Goal: Navigation & Orientation: Find specific page/section

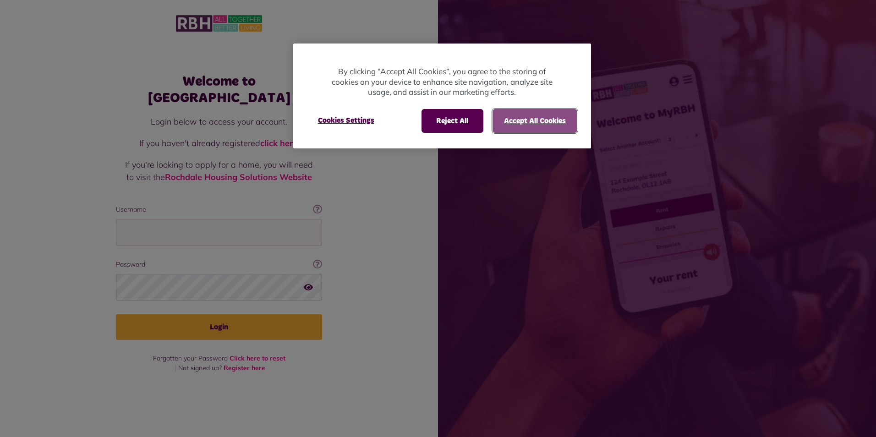
click at [545, 118] on button "Accept All Cookies" at bounding box center [535, 121] width 85 height 24
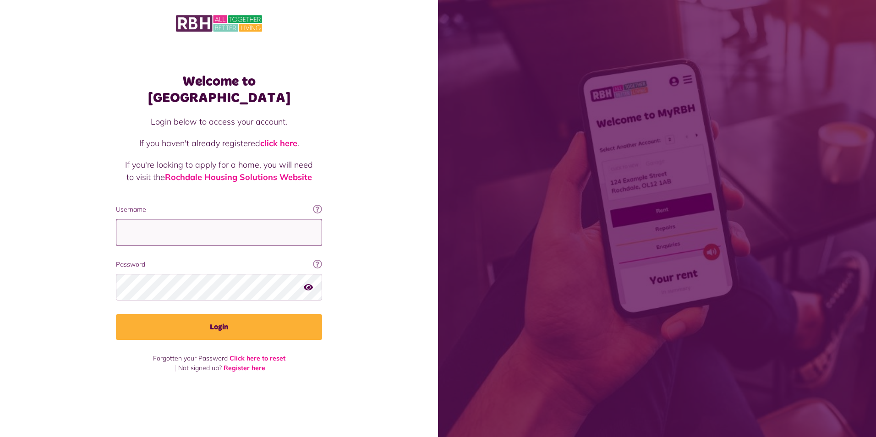
click at [150, 221] on input "Username" at bounding box center [219, 232] width 206 height 27
type input "**********"
click at [116, 314] on button "Login" at bounding box center [219, 327] width 206 height 26
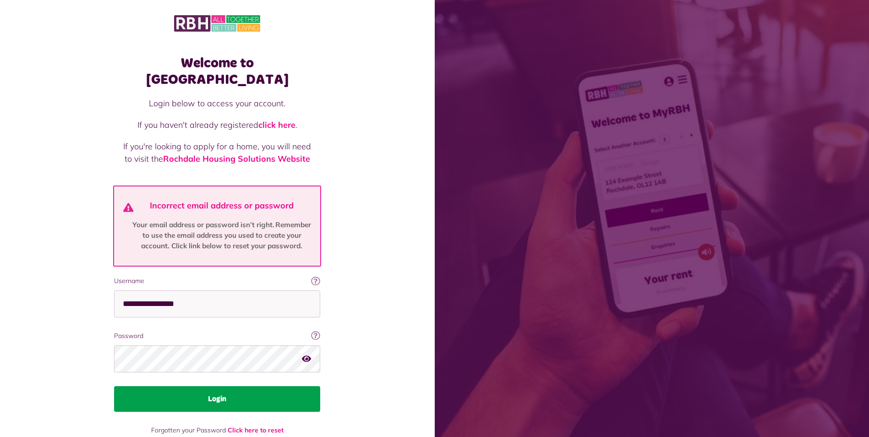
click at [215, 386] on button "Login" at bounding box center [217, 399] width 206 height 26
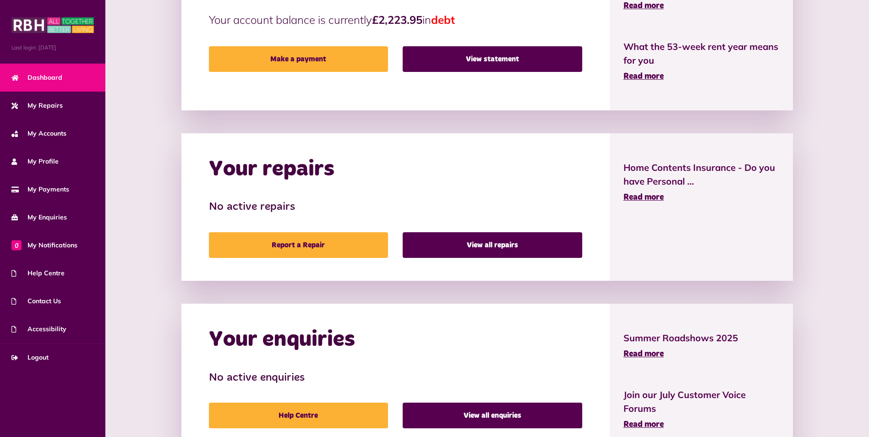
scroll to position [322, 0]
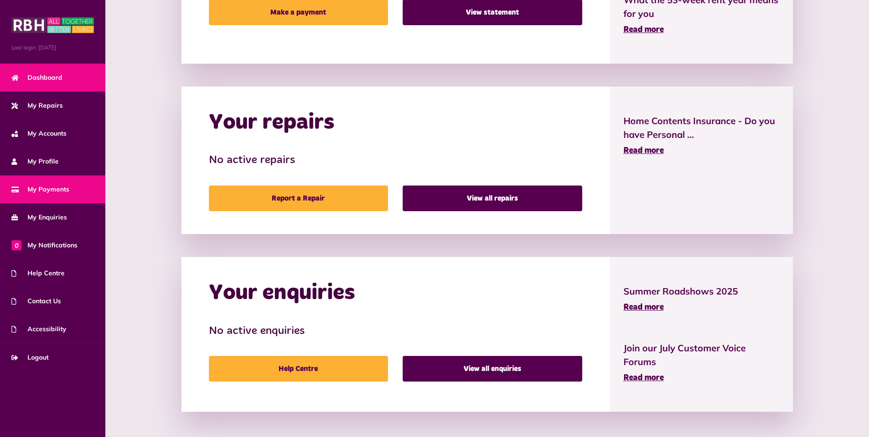
click at [39, 195] on link "My Payments" at bounding box center [52, 190] width 105 height 28
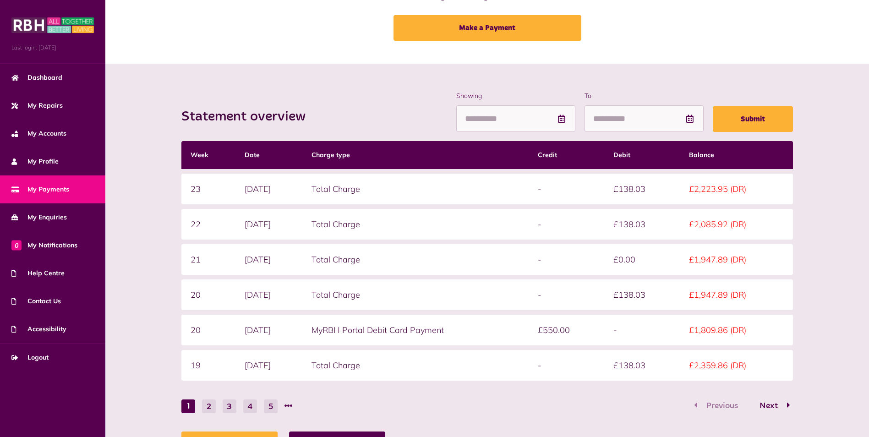
scroll to position [98, 0]
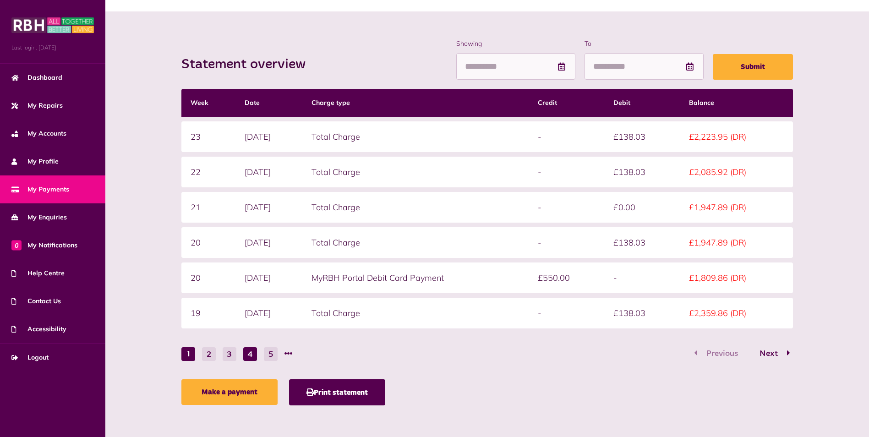
click at [250, 355] on button "4" at bounding box center [250, 354] width 14 height 14
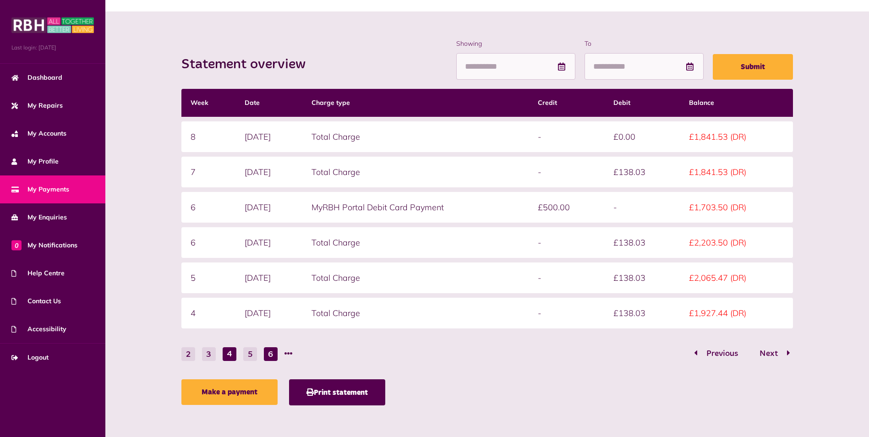
click at [269, 354] on button "6" at bounding box center [271, 354] width 14 height 14
click at [286, 352] on li at bounding box center [289, 354] width 8 height 14
click at [286, 356] on li at bounding box center [289, 354] width 8 height 14
click at [272, 355] on button "8" at bounding box center [271, 354] width 14 height 14
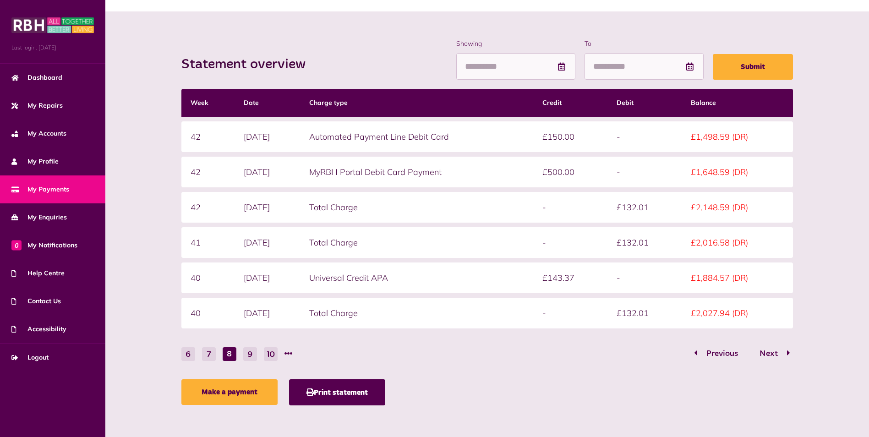
scroll to position [52, 0]
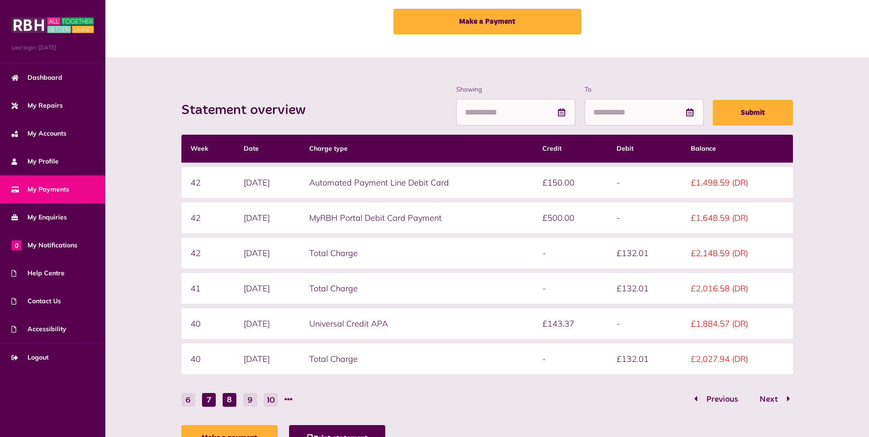
click at [213, 398] on button "7" at bounding box center [209, 400] width 14 height 14
click at [714, 400] on span "Previous" at bounding box center [722, 400] width 45 height 8
click at [717, 398] on span "Previous" at bounding box center [722, 400] width 45 height 8
click at [721, 400] on span "Previous" at bounding box center [722, 400] width 45 height 8
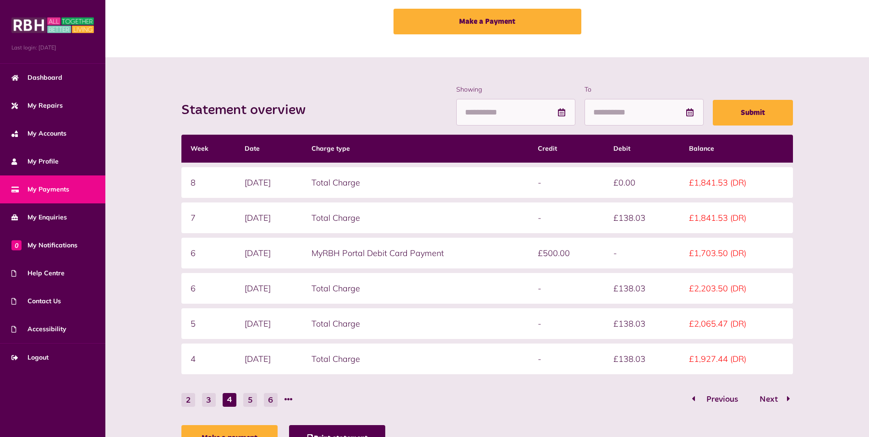
click at [721, 400] on span "Previous" at bounding box center [722, 400] width 45 height 8
click at [721, 400] on div "Previous Next" at bounding box center [743, 400] width 102 height 14
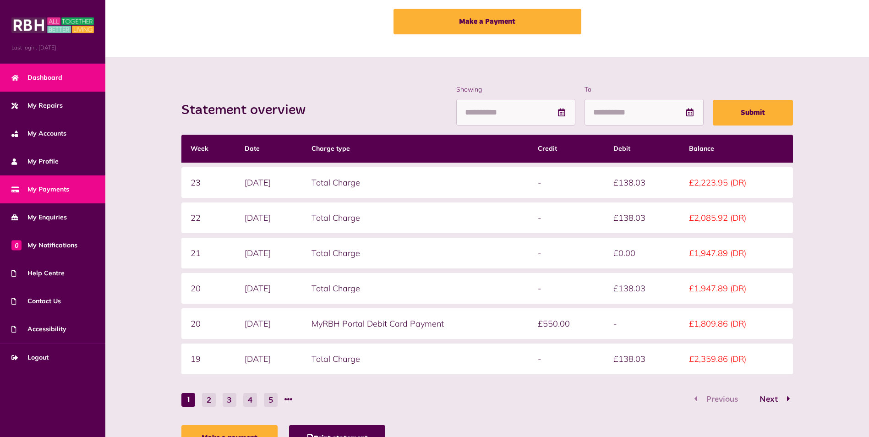
click at [43, 82] on span "Dashboard" at bounding box center [36, 78] width 51 height 10
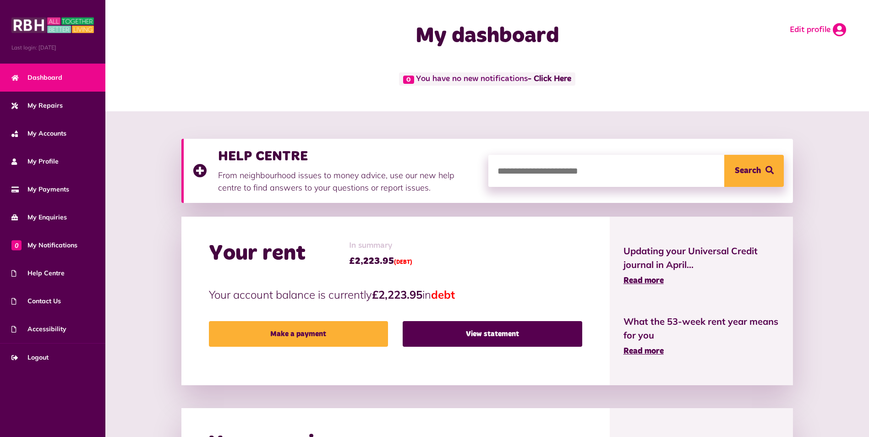
click at [832, 30] on link "Edit profile" at bounding box center [818, 30] width 56 height 14
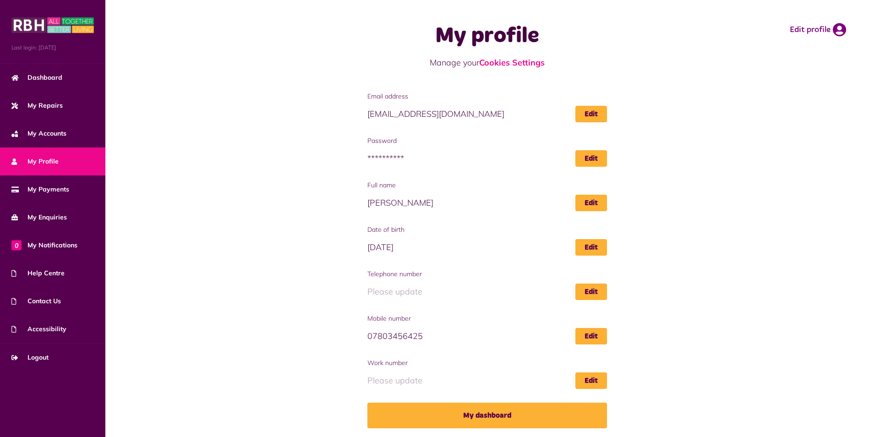
scroll to position [0, 0]
click at [45, 358] on span "Logout" at bounding box center [29, 358] width 37 height 10
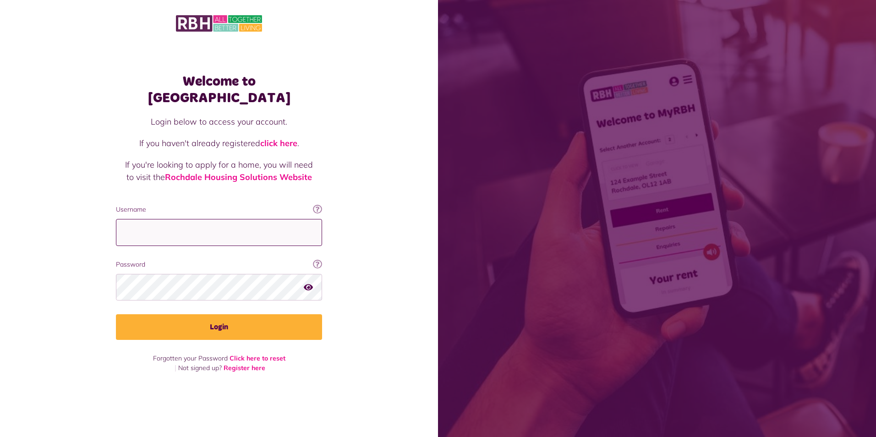
click at [207, 223] on input "Username" at bounding box center [219, 232] width 206 height 27
type input "**********"
click at [116, 314] on button "Login" at bounding box center [219, 327] width 206 height 26
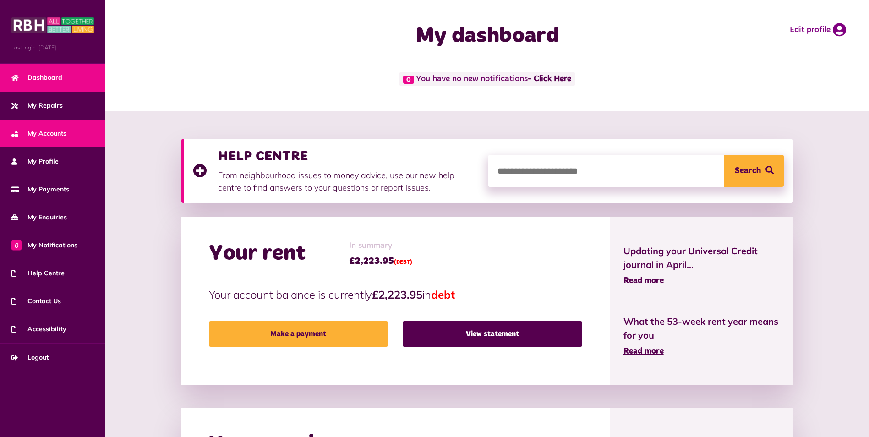
click at [55, 127] on link "My Accounts" at bounding box center [52, 134] width 105 height 28
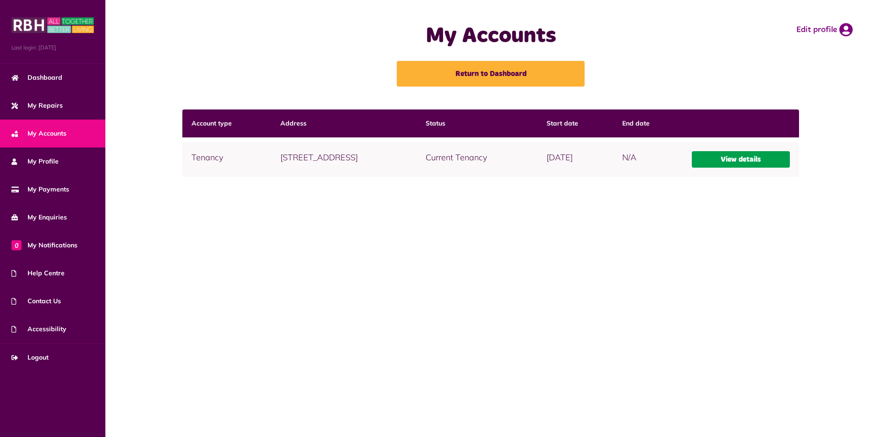
click at [768, 160] on link "View details" at bounding box center [741, 159] width 99 height 16
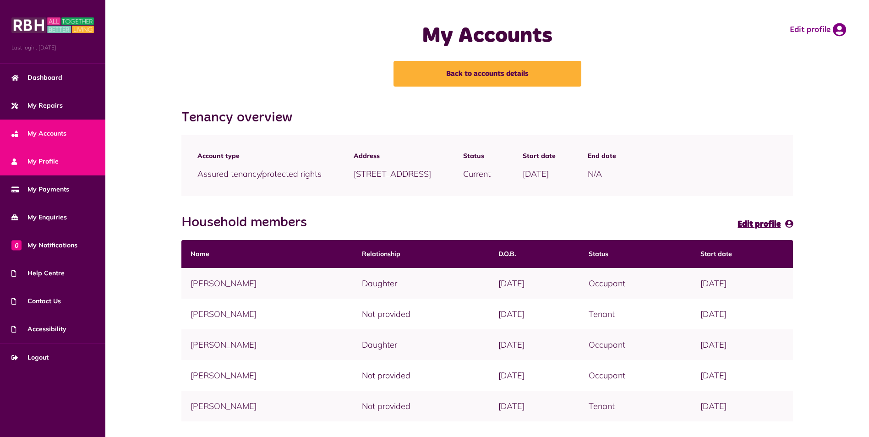
click at [63, 163] on link "My Profile" at bounding box center [52, 162] width 105 height 28
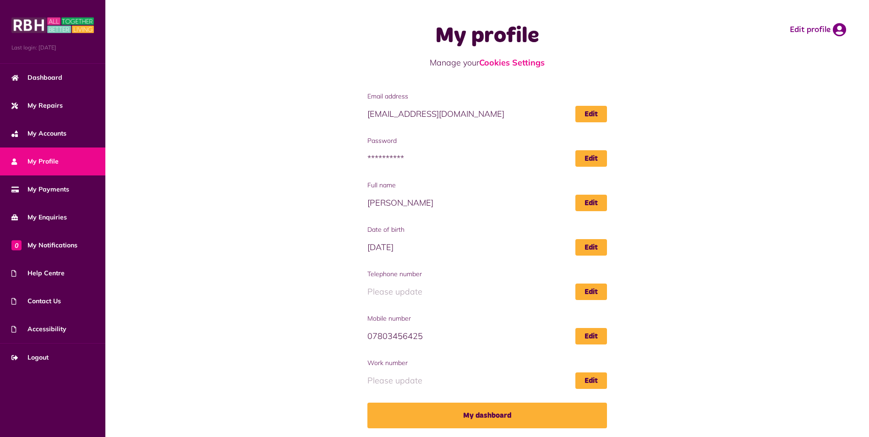
scroll to position [0, 0]
click at [53, 243] on span "0 My Notifications" at bounding box center [44, 246] width 66 height 10
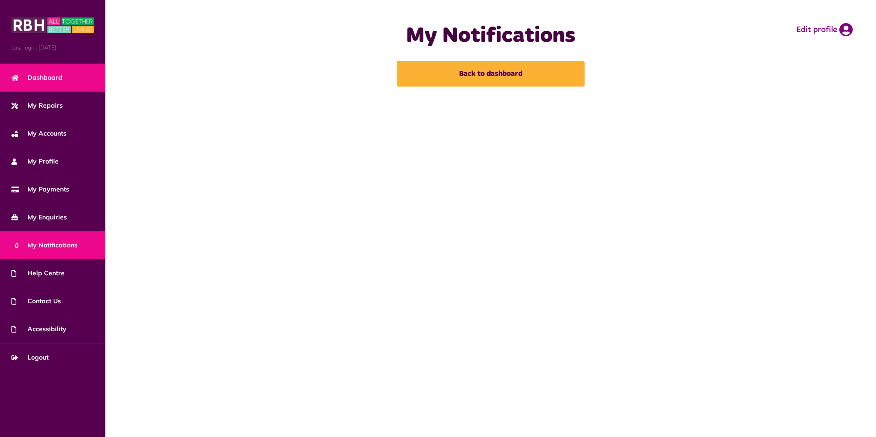
click at [51, 77] on span "Dashboard" at bounding box center [36, 78] width 51 height 10
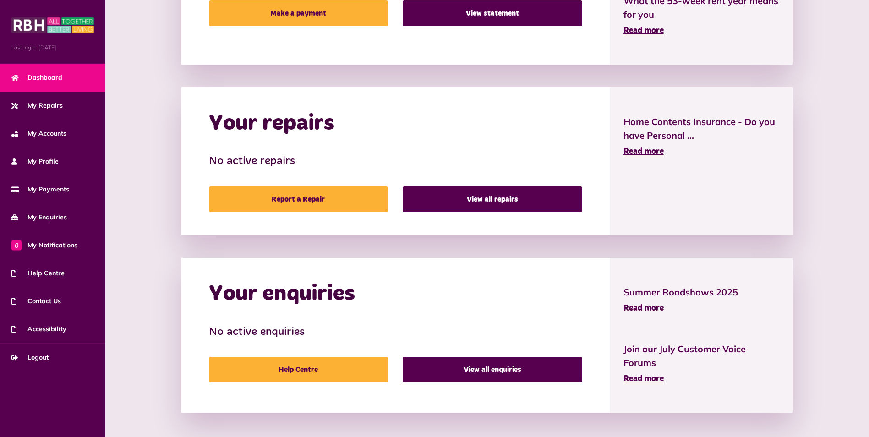
scroll to position [322, 0]
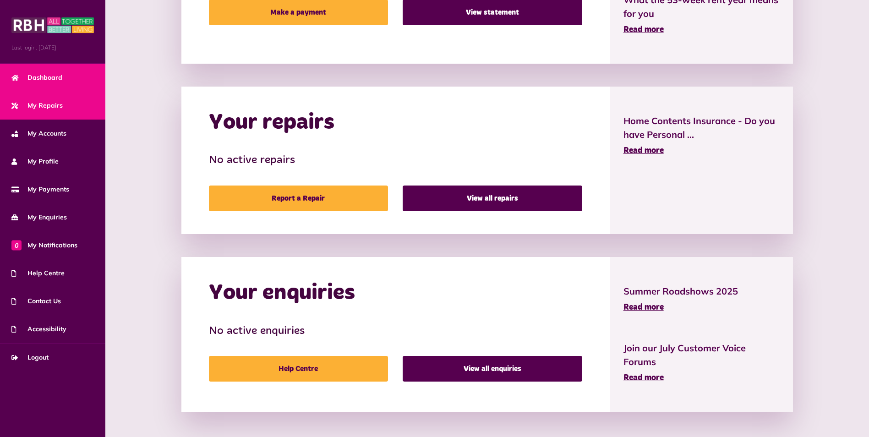
click at [59, 107] on span "My Repairs" at bounding box center [36, 106] width 51 height 10
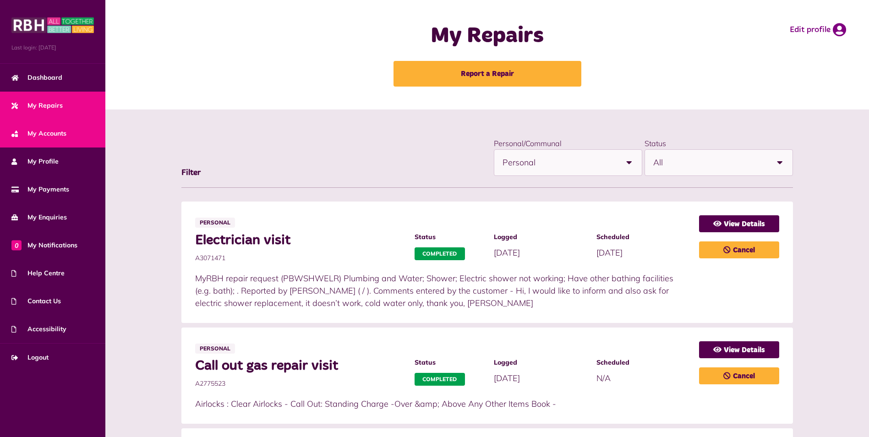
click at [44, 137] on span "My Accounts" at bounding box center [38, 134] width 55 height 10
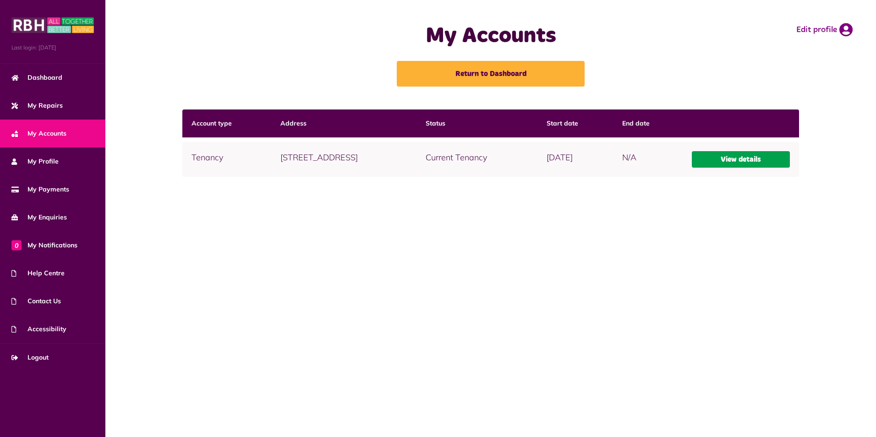
click at [766, 159] on link "View details" at bounding box center [741, 159] width 99 height 16
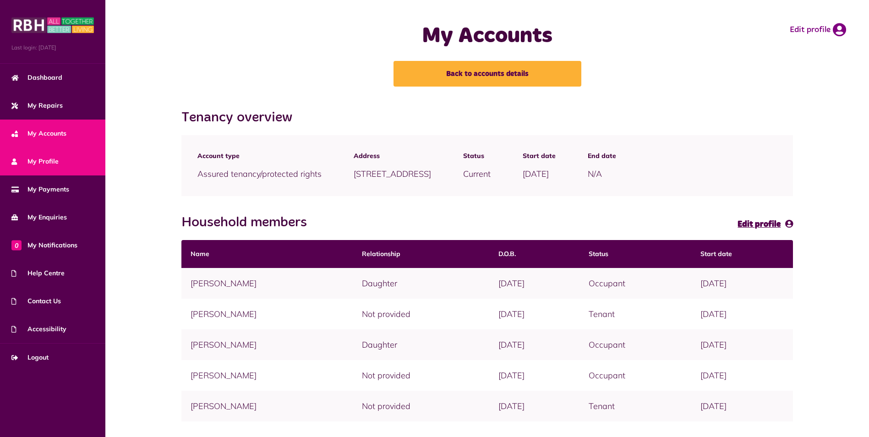
click at [53, 155] on link "My Profile" at bounding box center [52, 162] width 105 height 28
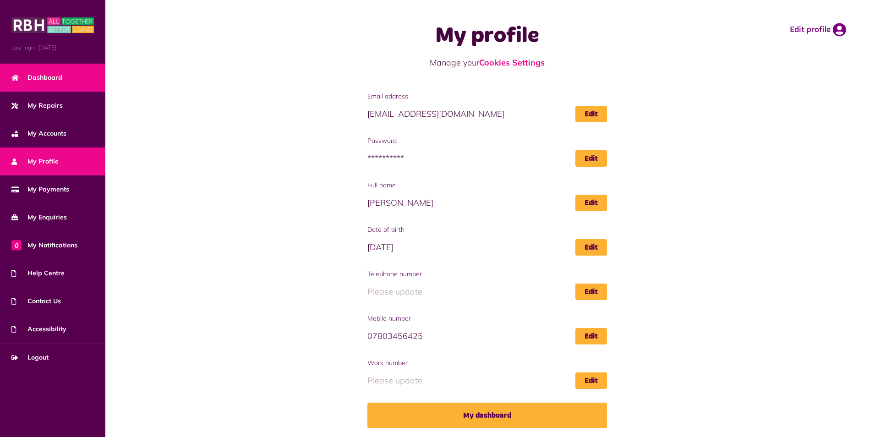
click at [43, 75] on span "Dashboard" at bounding box center [36, 78] width 51 height 10
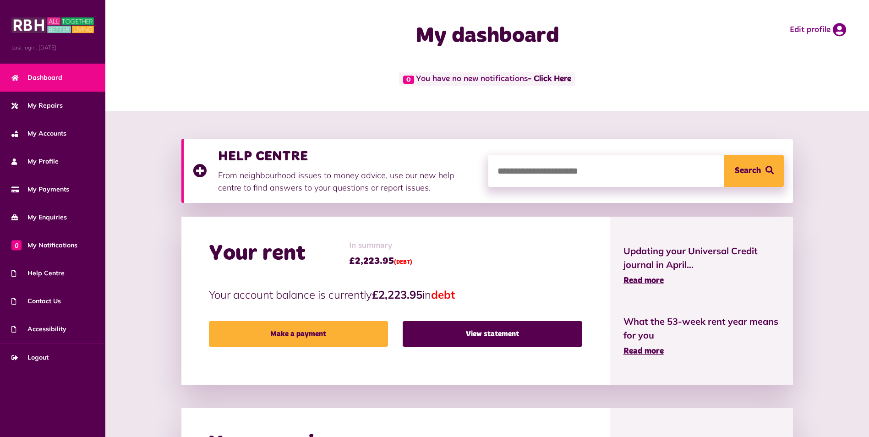
click at [568, 166] on input "search" at bounding box center [637, 171] width 296 height 32
click at [823, 27] on link "Edit profile" at bounding box center [818, 30] width 56 height 14
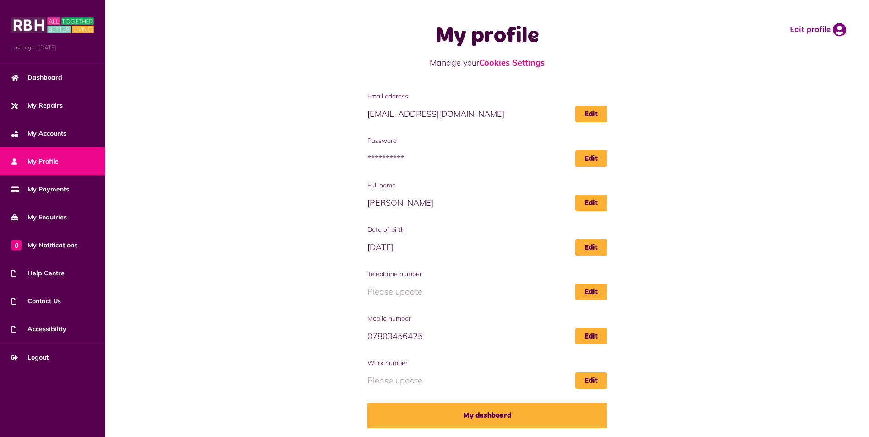
scroll to position [0, 0]
click at [55, 302] on span "Contact Us" at bounding box center [35, 302] width 49 height 10
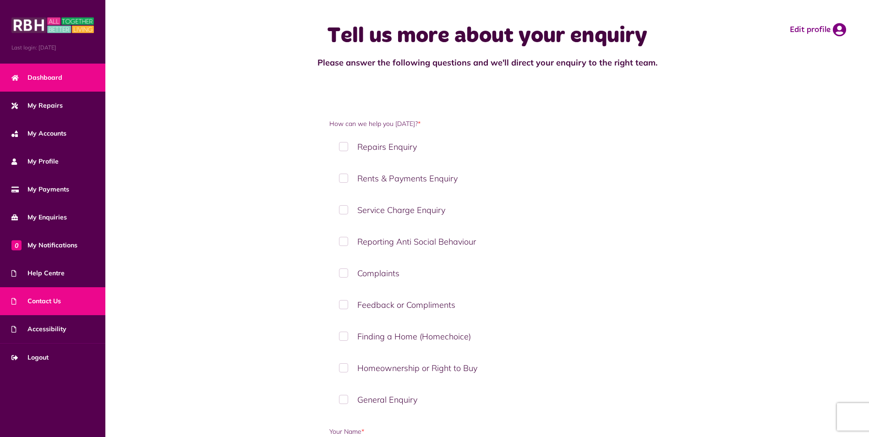
click at [44, 79] on span "Dashboard" at bounding box center [36, 78] width 51 height 10
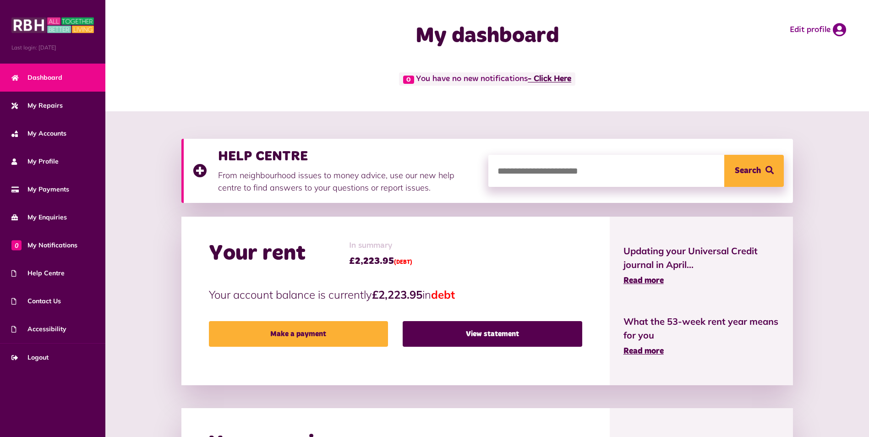
click at [561, 81] on link "- Click Here" at bounding box center [550, 79] width 44 height 8
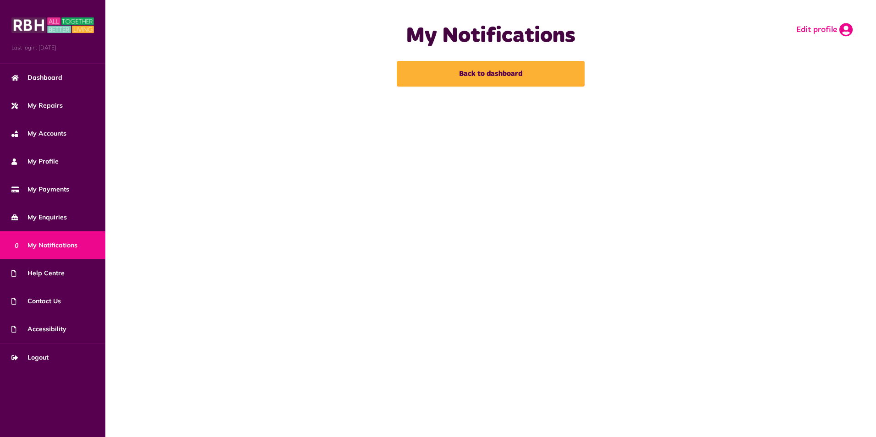
click link "Edit profile"
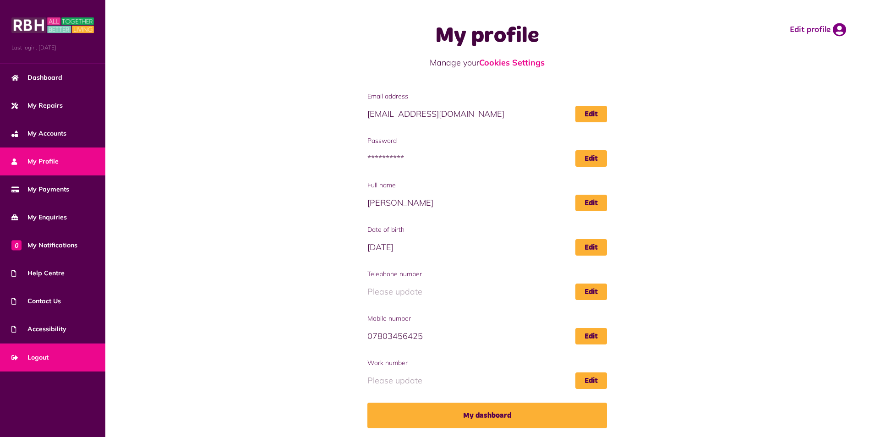
drag, startPoint x: 0, startPoint y: 0, endPoint x: 43, endPoint y: 360, distance: 362.3
click at [43, 360] on span "Logout" at bounding box center [29, 358] width 37 height 10
